Goal: Navigation & Orientation: Find specific page/section

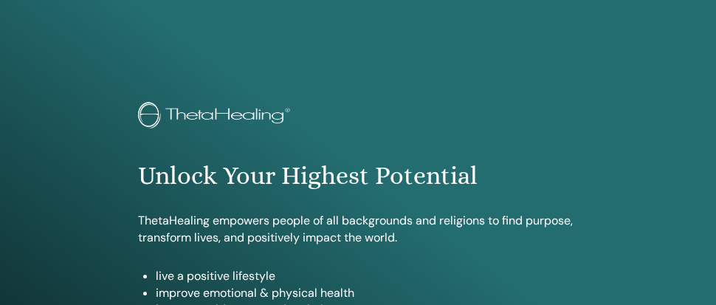
scroll to position [913, 0]
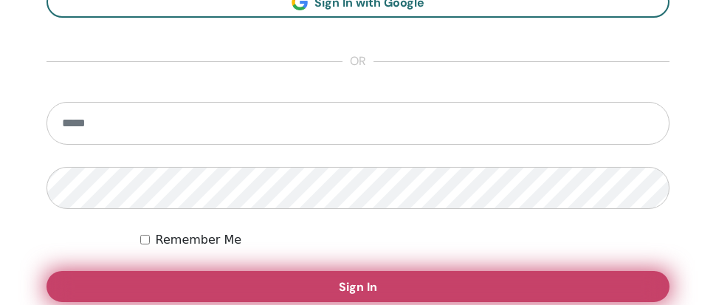
type input "**********"
click at [222, 293] on button "Sign In" at bounding box center [358, 286] width 623 height 31
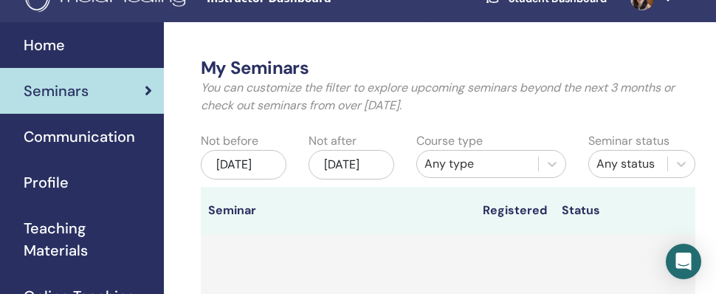
scroll to position [0, 72]
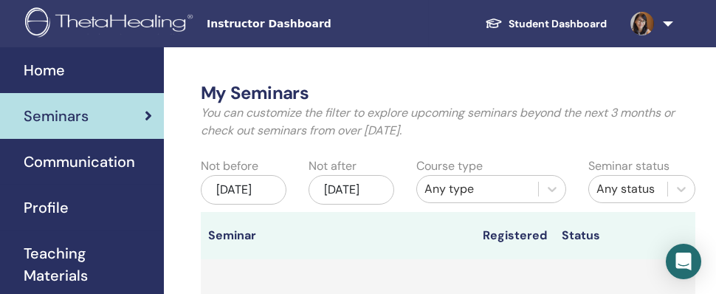
click at [538, 21] on link "Student Dashboard" at bounding box center [545, 23] width 145 height 27
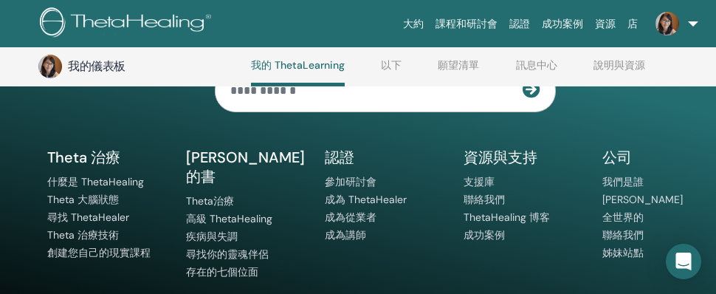
scroll to position [1217, 58]
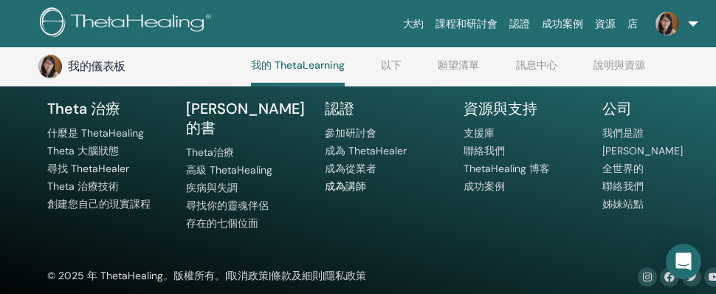
click at [339, 189] on link "成為講師" at bounding box center [345, 185] width 41 height 13
